Goal: Transaction & Acquisition: Purchase product/service

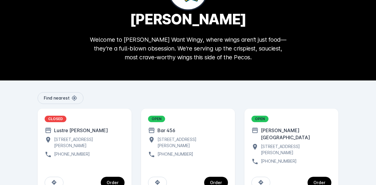
scroll to position [60, 0]
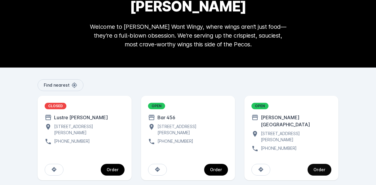
click at [318, 168] on div "Order" at bounding box center [319, 170] width 12 height 4
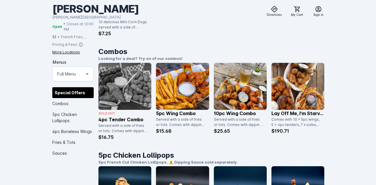
scroll to position [221, 0]
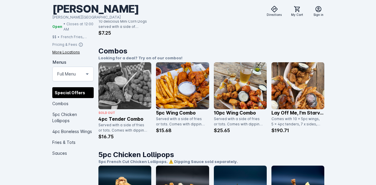
click at [175, 91] on img at bounding box center [182, 85] width 53 height 47
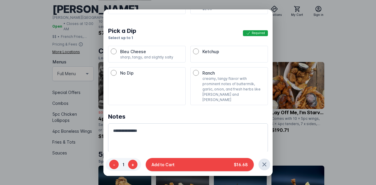
scroll to position [39, 0]
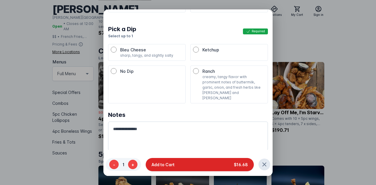
click at [185, 167] on button "Add to Cart $16.68" at bounding box center [200, 164] width 108 height 13
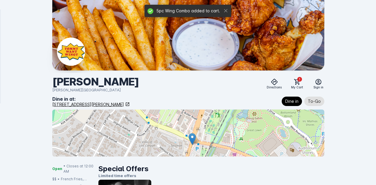
scroll to position [221, 0]
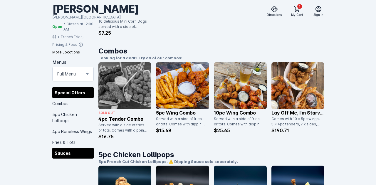
click at [60, 158] on div "Sauces" at bounding box center [72, 152] width 41 height 11
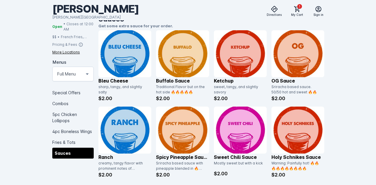
scroll to position [1053, 0]
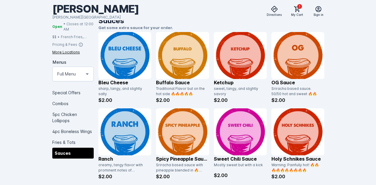
click at [121, 129] on img at bounding box center [124, 131] width 53 height 47
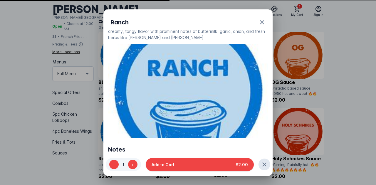
scroll to position [0, 0]
click at [121, 129] on img at bounding box center [188, 91] width 160 height 94
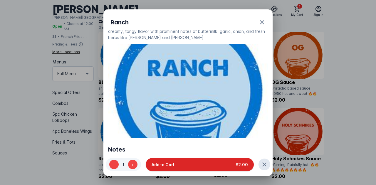
click at [171, 165] on span "Add to Cart" at bounding box center [162, 164] width 23 height 6
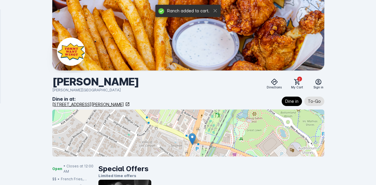
scroll to position [1053, 0]
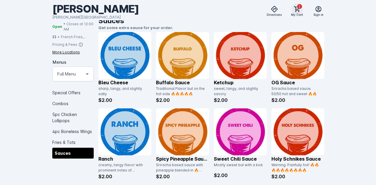
click at [296, 10] on icon at bounding box center [297, 9] width 7 height 7
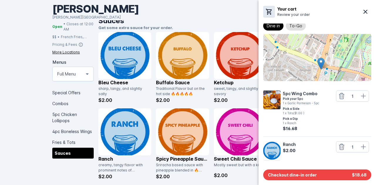
scroll to position [1071, 0]
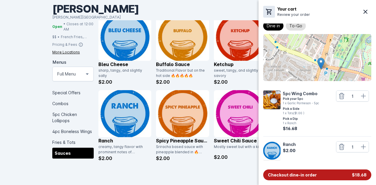
click at [300, 175] on span "Checkout dine-in order" at bounding box center [292, 175] width 49 height 6
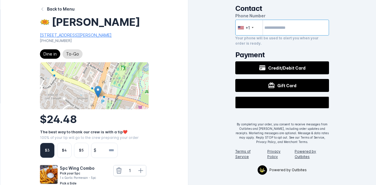
click at [286, 31] on input "tel" at bounding box center [282, 28] width 94 height 16
click at [284, 31] on input "tel" at bounding box center [282, 28] width 94 height 16
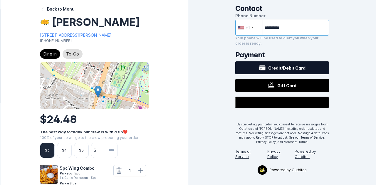
type input "**********"
click at [276, 65] on span "Credit/Debit Card" at bounding box center [286, 68] width 37 height 6
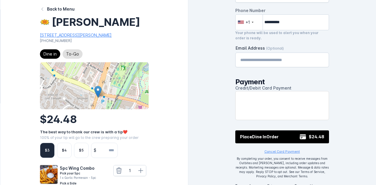
click at [258, 61] on input "Email Address (Optional)" at bounding box center [282, 59] width 84 height 7
type input "**********"
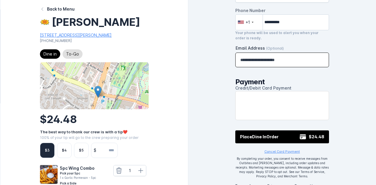
type input "**********"
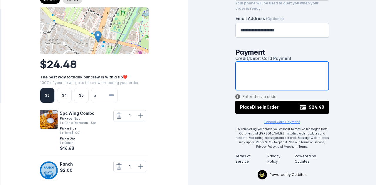
scroll to position [54, 0]
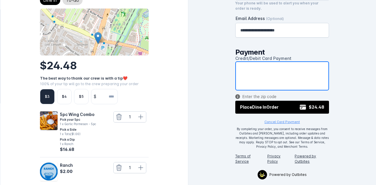
click at [105, 104] on input "number" at bounding box center [108, 96] width 19 height 15
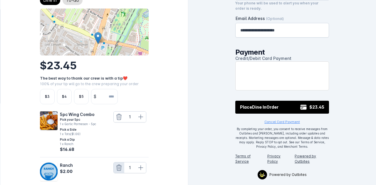
type input "*"
click at [119, 171] on icon at bounding box center [118, 167] width 7 height 7
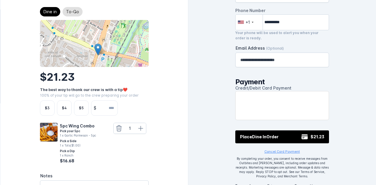
scroll to position [0, 0]
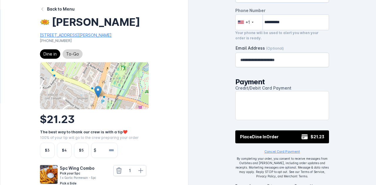
click at [75, 58] on span "To-Go" at bounding box center [72, 53] width 13 height 7
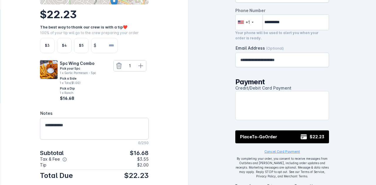
scroll to position [118, 0]
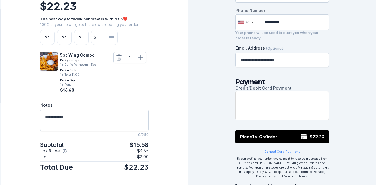
click at [113, 45] on input "*" at bounding box center [108, 37] width 19 height 15
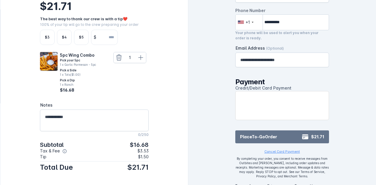
type input "***"
click at [272, 135] on span "Place To-Go Order" at bounding box center [258, 137] width 37 height 6
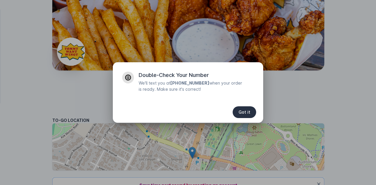
click at [247, 111] on span "Got it" at bounding box center [244, 112] width 12 height 4
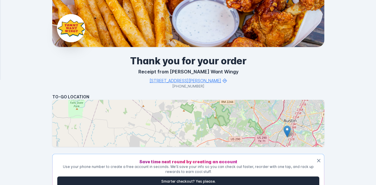
scroll to position [22, 0]
